Goal: Transaction & Acquisition: Purchase product/service

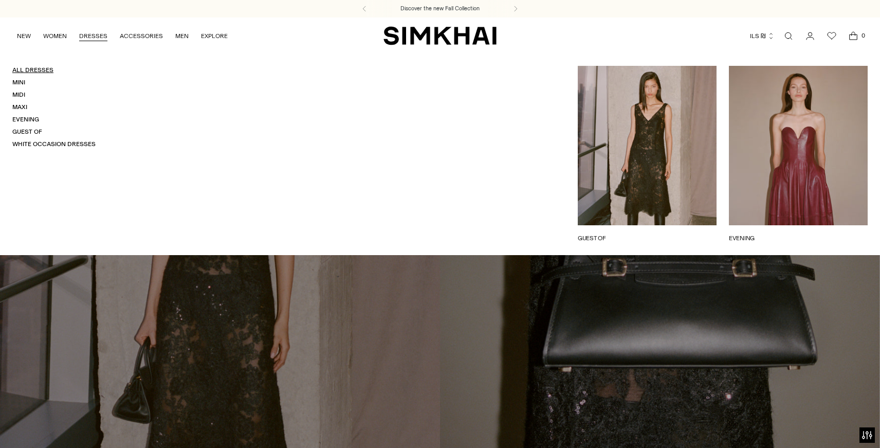
click at [32, 70] on link "All Dresses" at bounding box center [32, 69] width 41 height 7
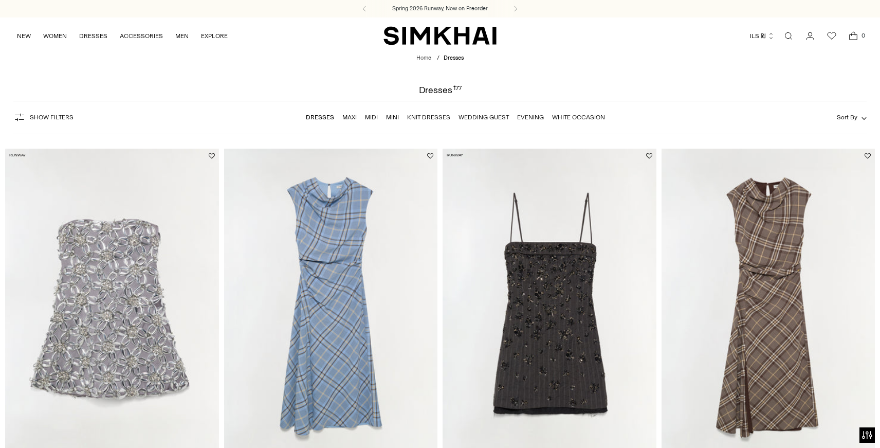
click at [57, 117] on span "Show Filters" at bounding box center [52, 117] width 44 height 7
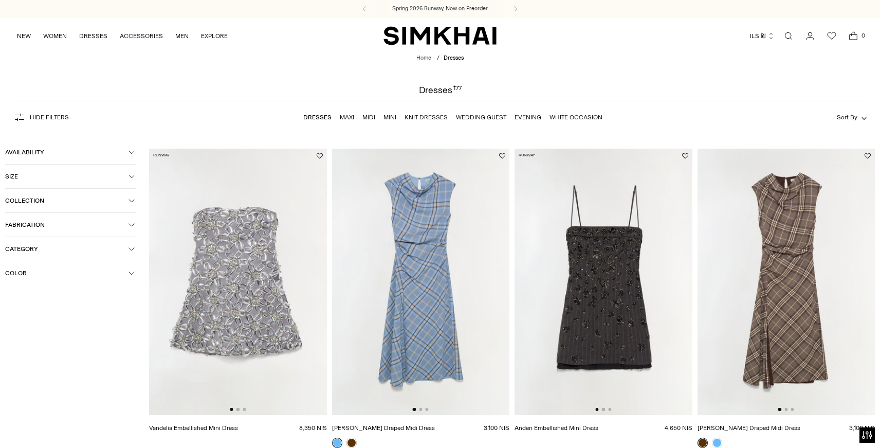
click at [52, 272] on span "Color" at bounding box center [66, 272] width 123 height 7
click at [30, 315] on span "Black" at bounding box center [29, 312] width 21 height 9
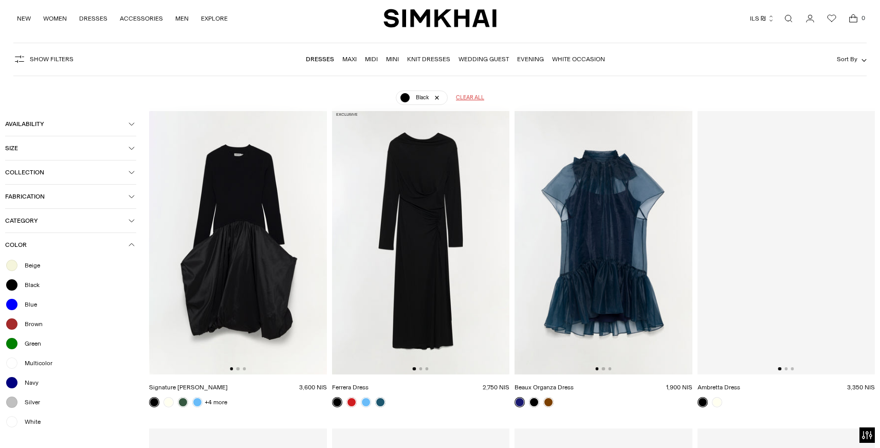
scroll to position [76, 0]
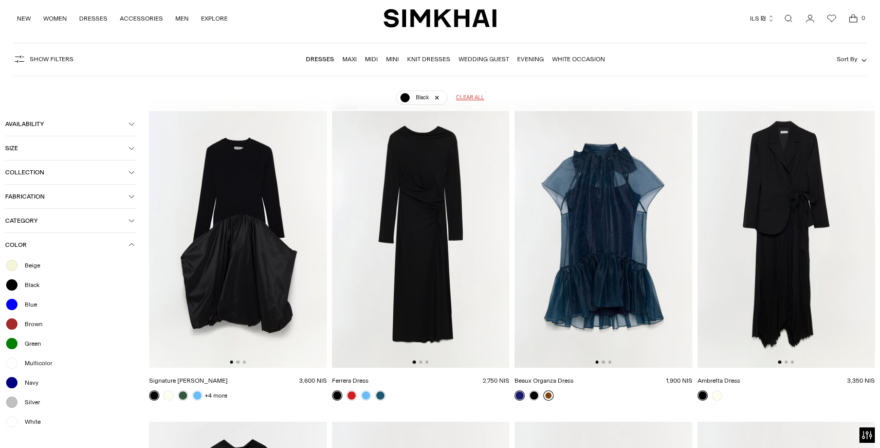
click at [547, 397] on link at bounding box center [548, 395] width 10 height 10
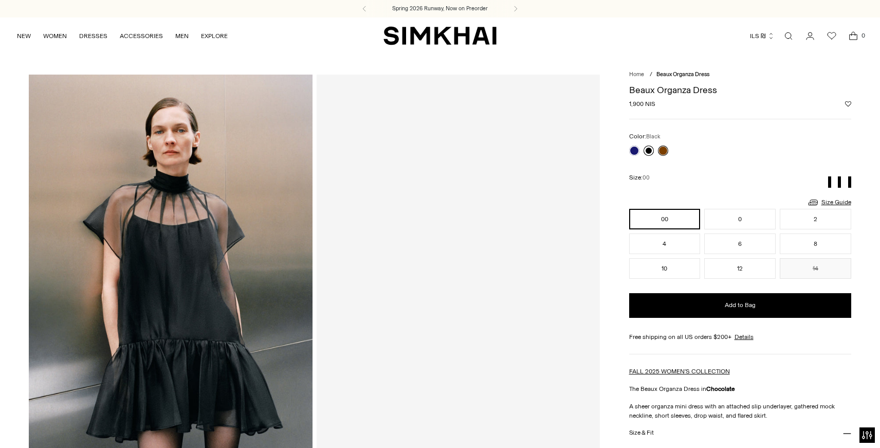
click at [649, 150] on link at bounding box center [648, 150] width 10 height 10
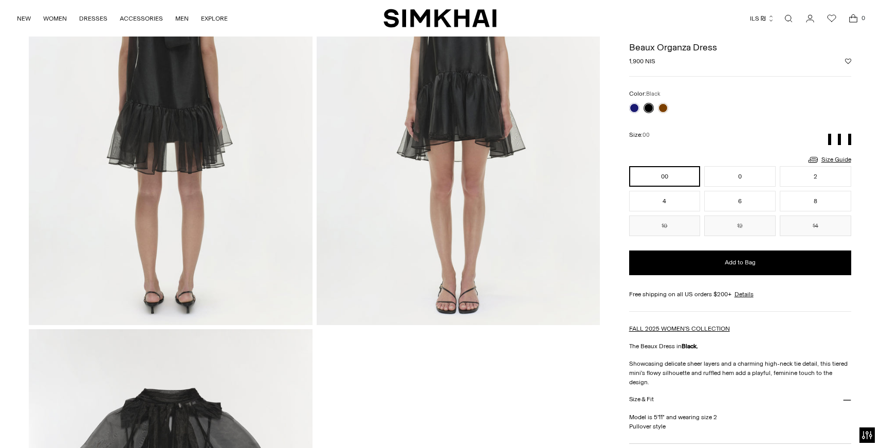
scroll to position [962, 0]
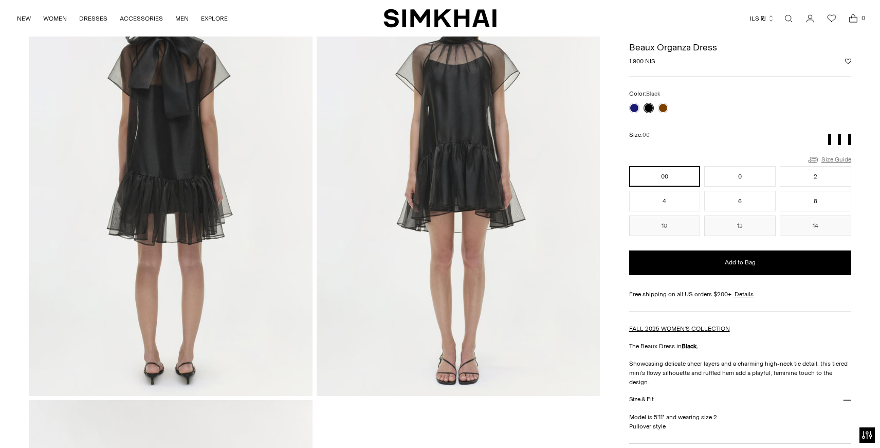
click at [833, 161] on link "Size Guide" at bounding box center [829, 159] width 44 height 13
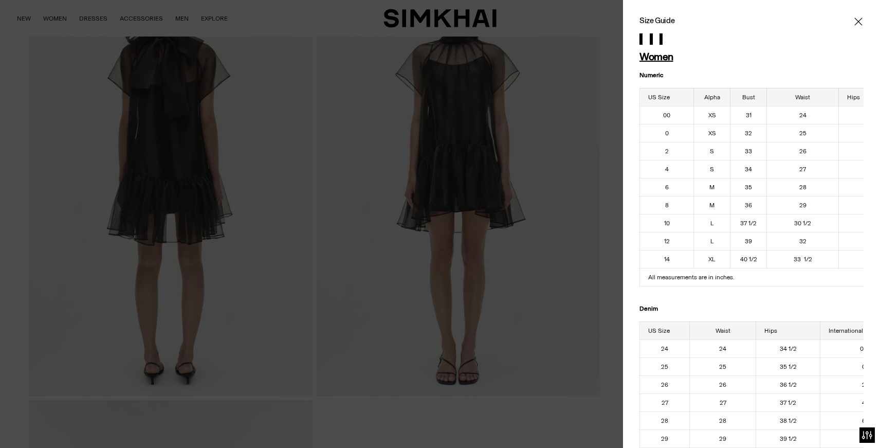
click at [865, 22] on div "Size Guide Women Numeric US Size Alpha Bust Waist Hips 00 XS 31 24 34 1/2 0 XS …" at bounding box center [751, 224] width 257 height 448
click at [860, 20] on icon "Close" at bounding box center [858, 21] width 8 height 10
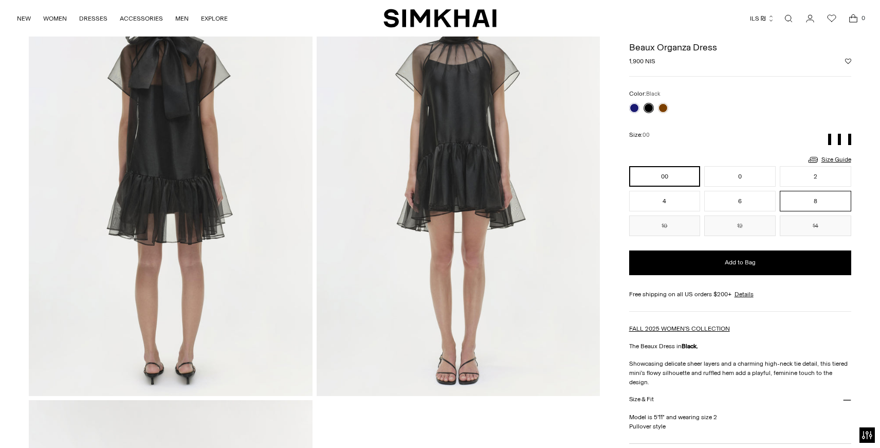
click at [796, 200] on button "8" at bounding box center [815, 201] width 71 height 21
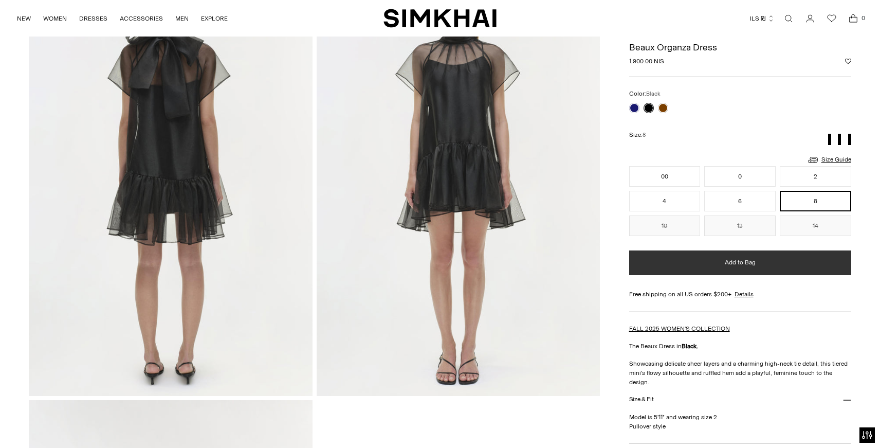
click at [706, 263] on button "Add to Bag" at bounding box center [740, 262] width 222 height 25
